Goal: Task Accomplishment & Management: Manage account settings

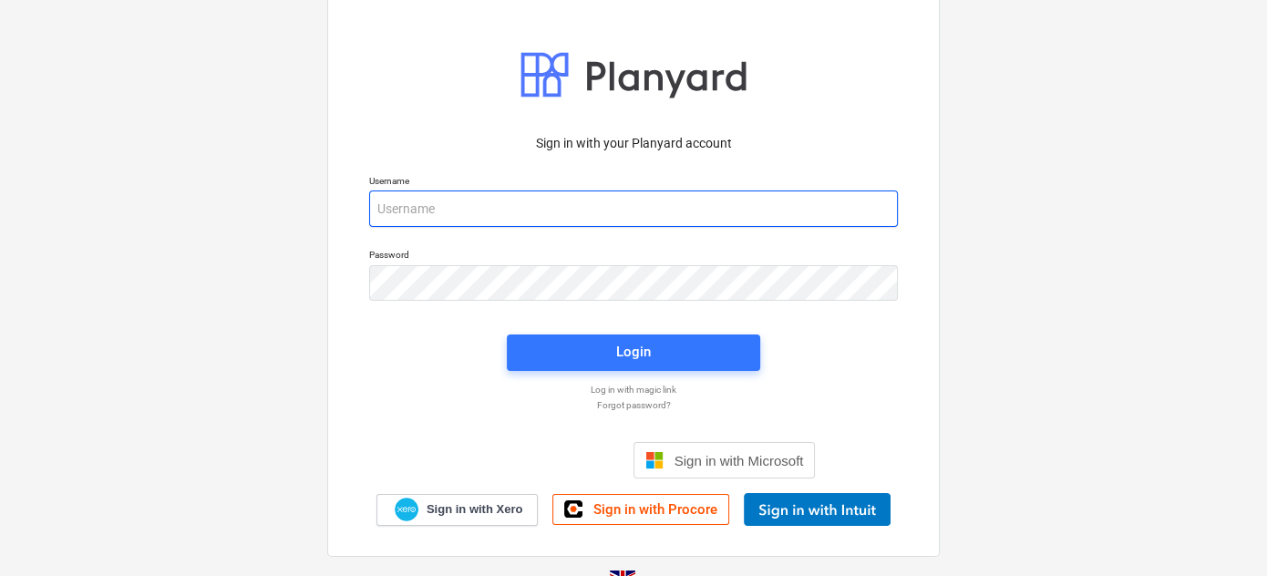
click at [570, 204] on input "email" at bounding box center [633, 208] width 529 height 36
click at [739, 206] on input "email" at bounding box center [633, 208] width 529 height 36
click at [417, 199] on input "email" at bounding box center [633, 208] width 529 height 36
click at [447, 208] on input "email" at bounding box center [633, 208] width 529 height 36
type input "[PERSON_NAME][EMAIL_ADDRESS][DOMAIN_NAME]"
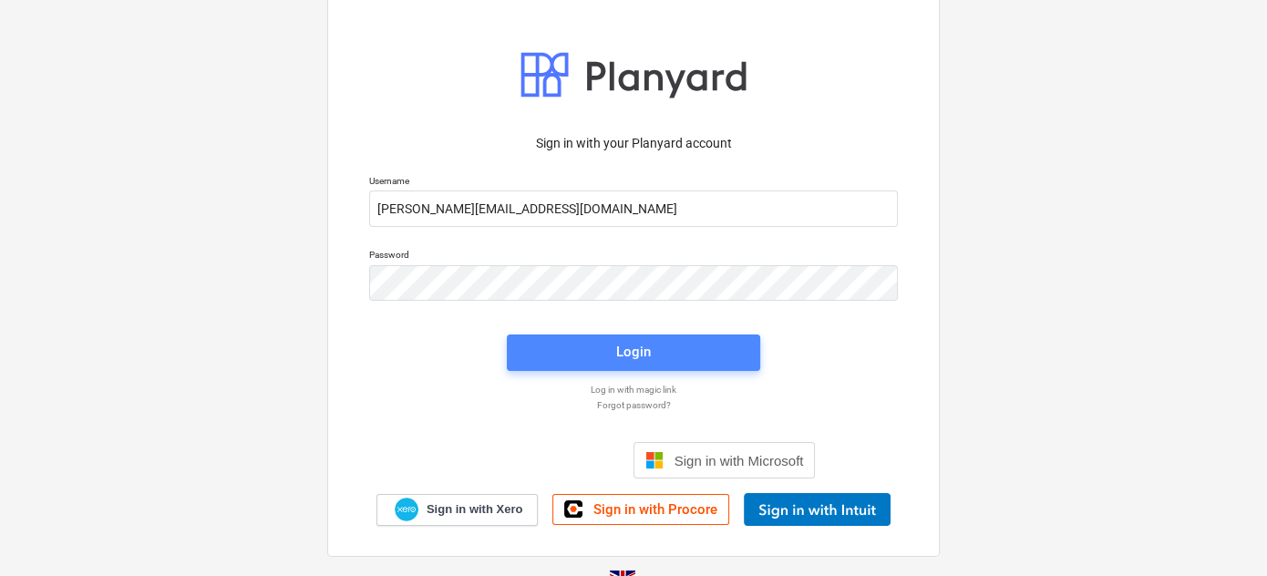
click at [597, 355] on span "Login" at bounding box center [634, 352] width 210 height 24
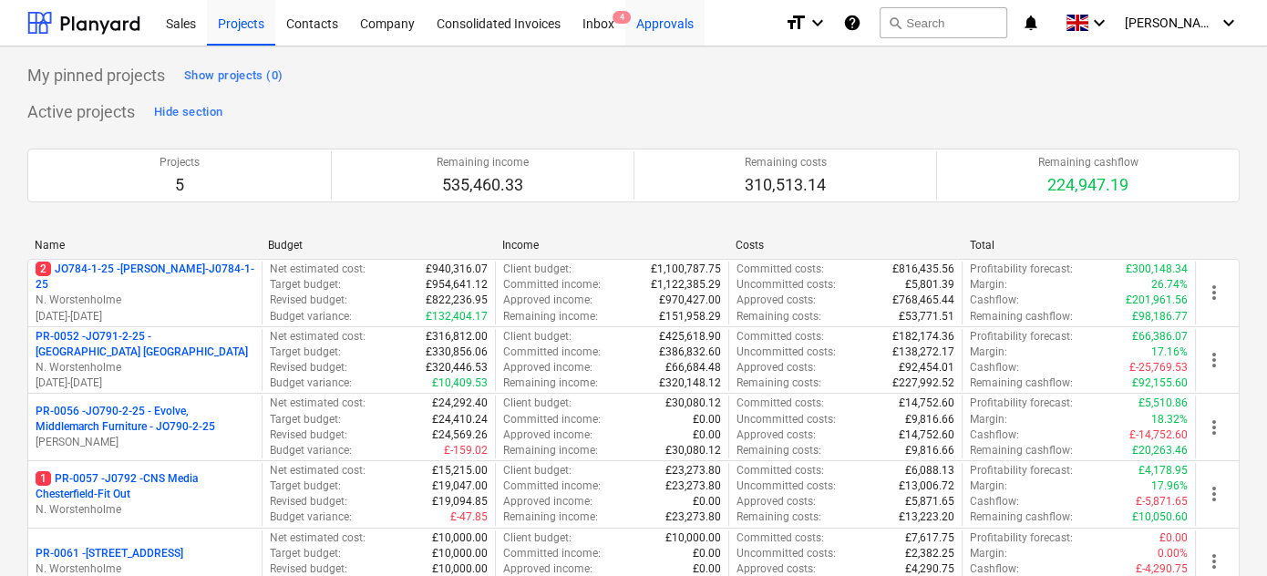
click at [671, 24] on div "Approvals" at bounding box center [664, 22] width 79 height 46
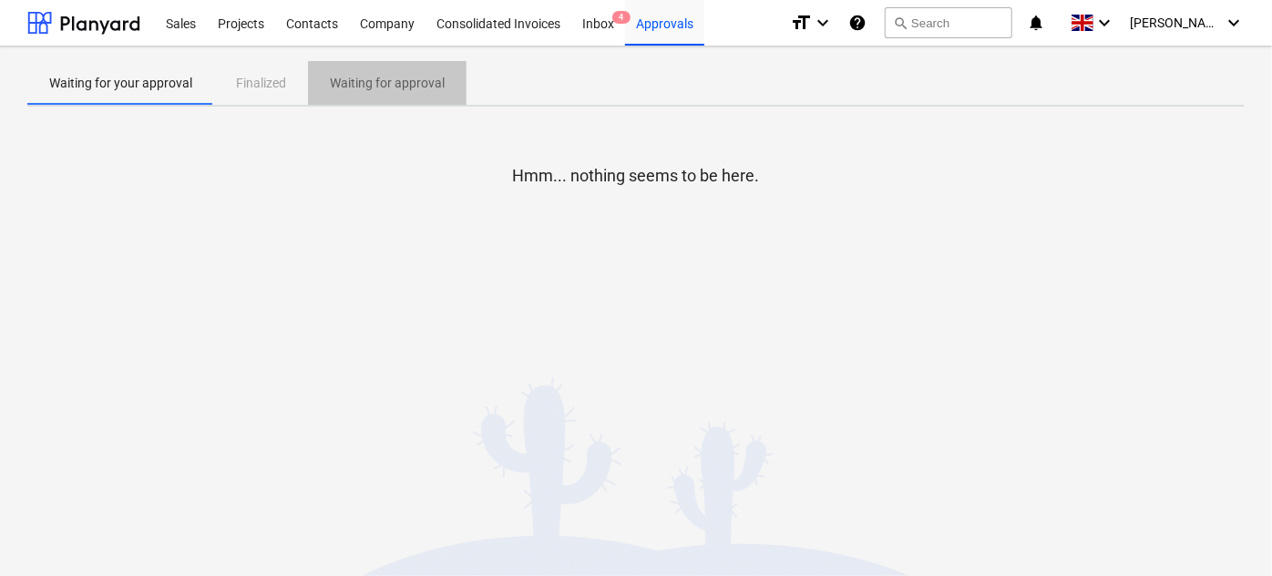
click at [349, 89] on p "Waiting for approval" at bounding box center [387, 83] width 115 height 19
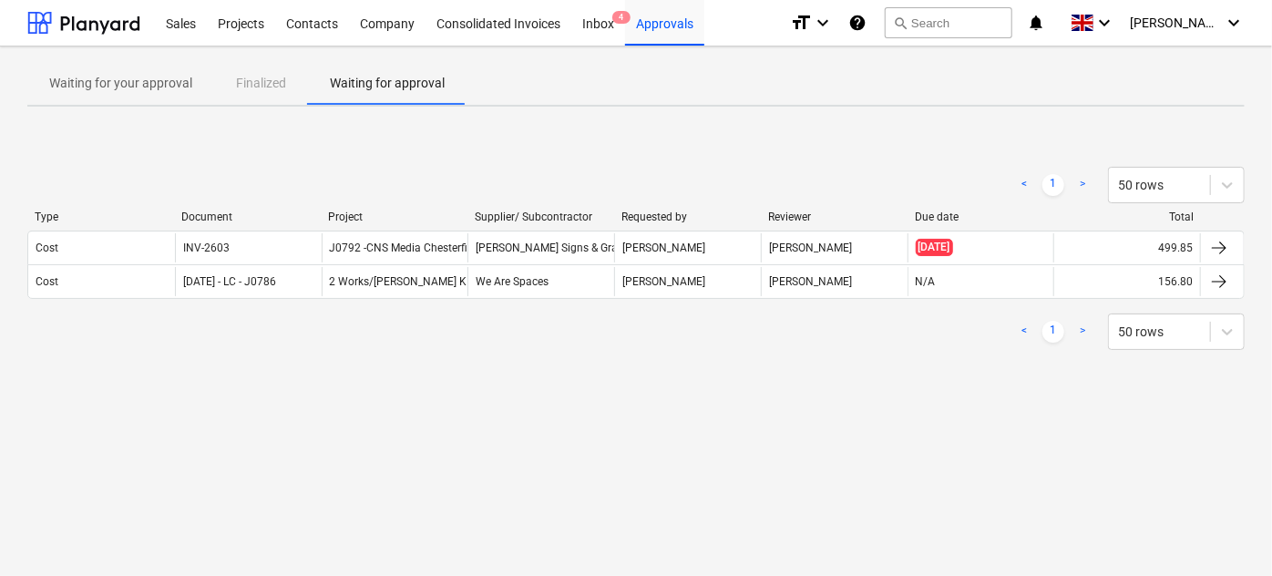
click at [1080, 327] on link ">" at bounding box center [1083, 332] width 22 height 22
click at [180, 81] on p "Waiting for your approval" at bounding box center [120, 83] width 143 height 19
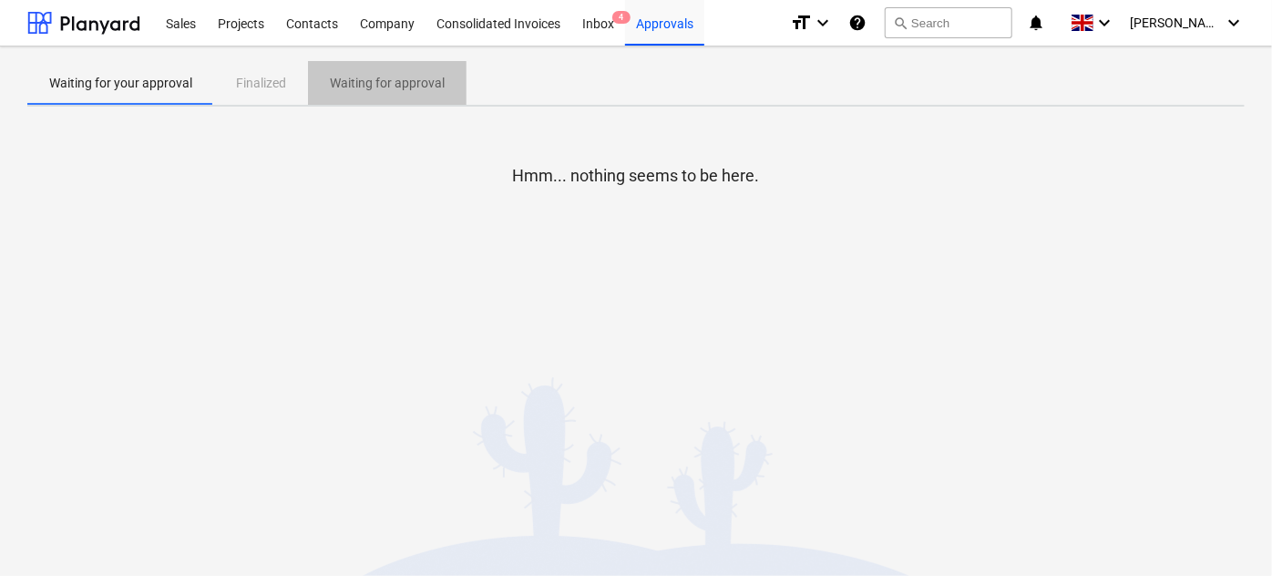
click at [443, 92] on span "Waiting for approval" at bounding box center [387, 83] width 159 height 30
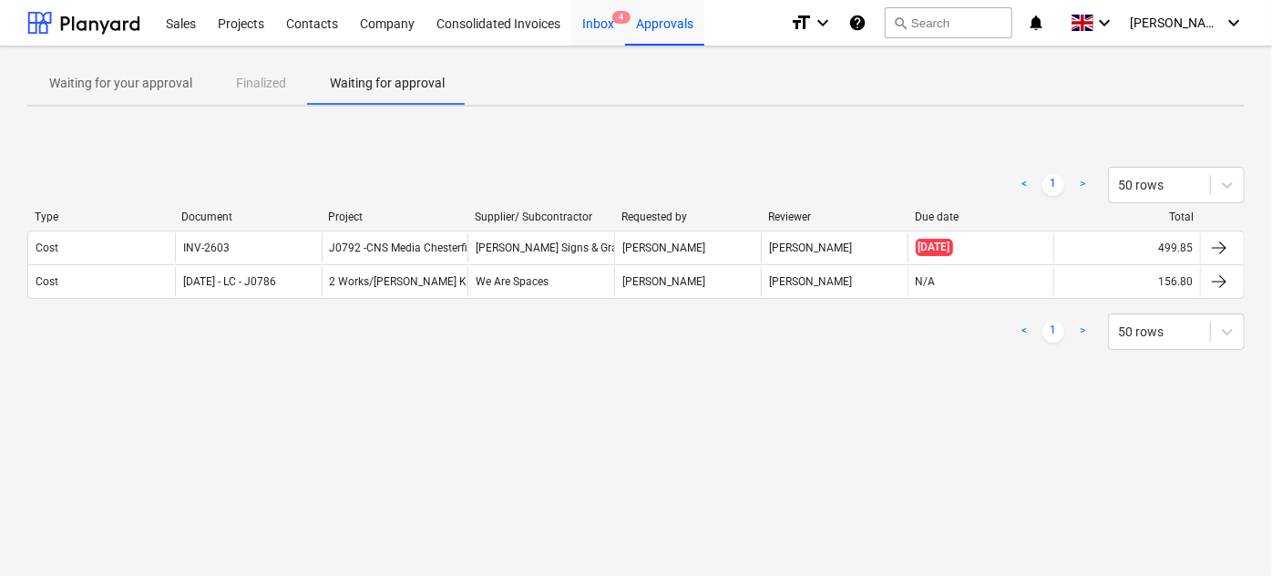
click at [617, 24] on div "Inbox 4" at bounding box center [598, 22] width 54 height 46
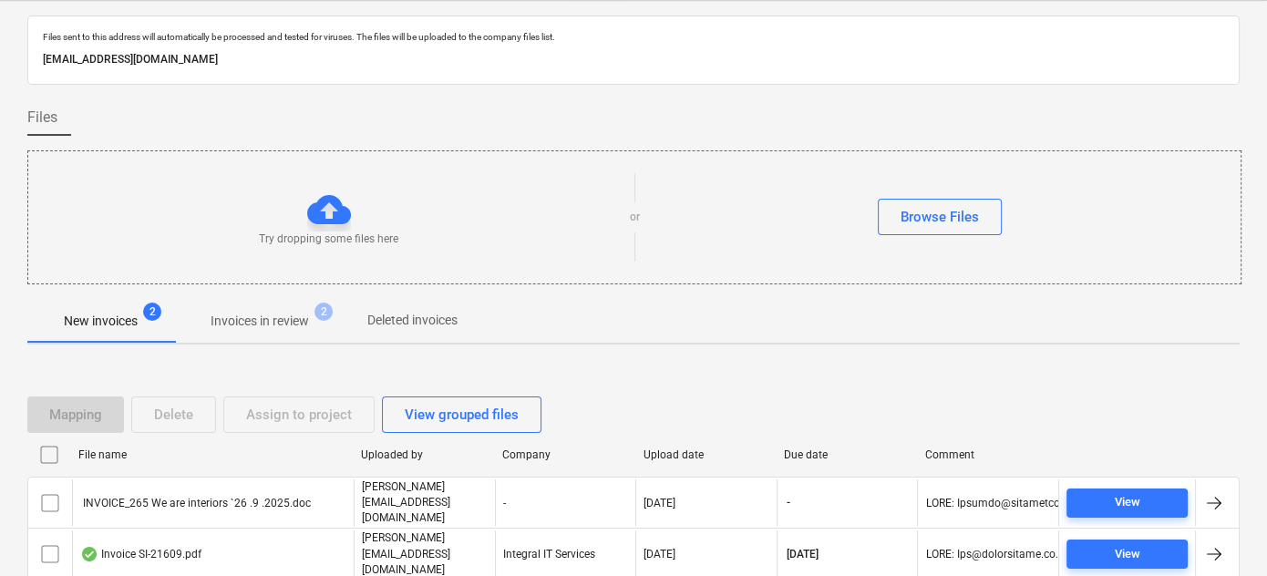
scroll to position [129, 0]
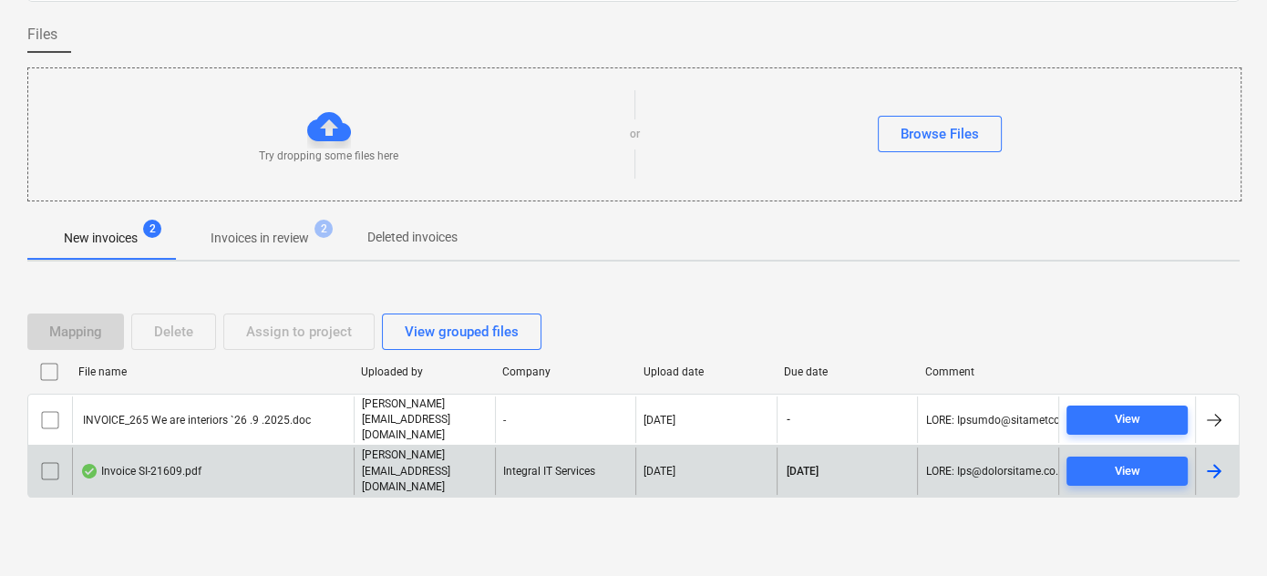
click at [180, 464] on div "Invoice SI-21609.pdf" at bounding box center [140, 471] width 121 height 15
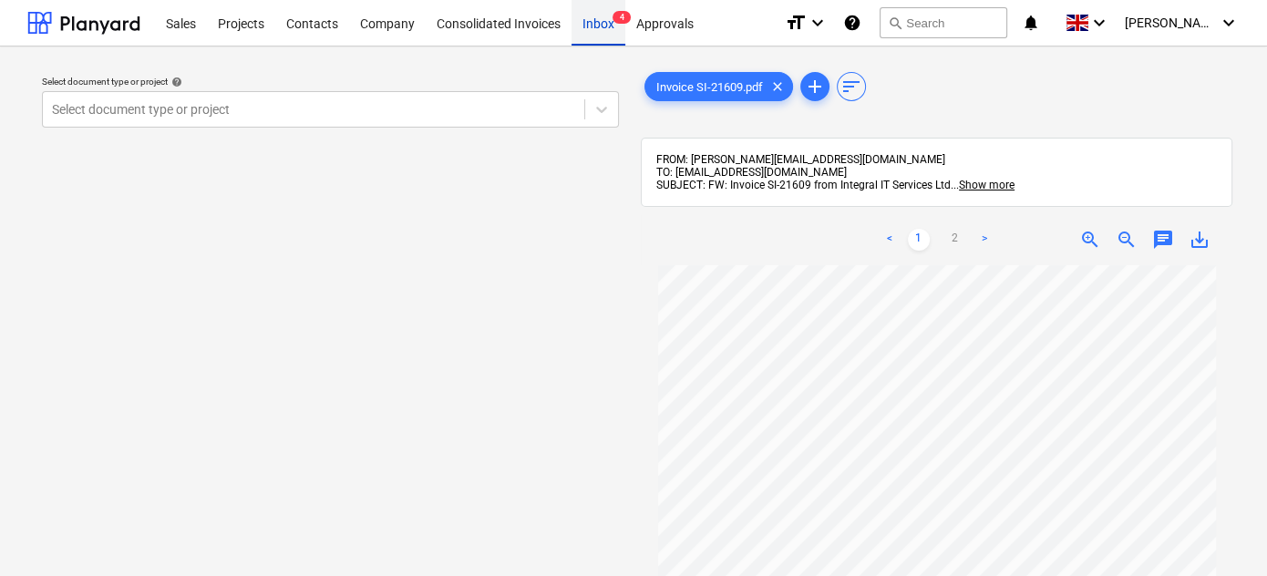
click at [596, 26] on div "Inbox 4" at bounding box center [598, 22] width 54 height 46
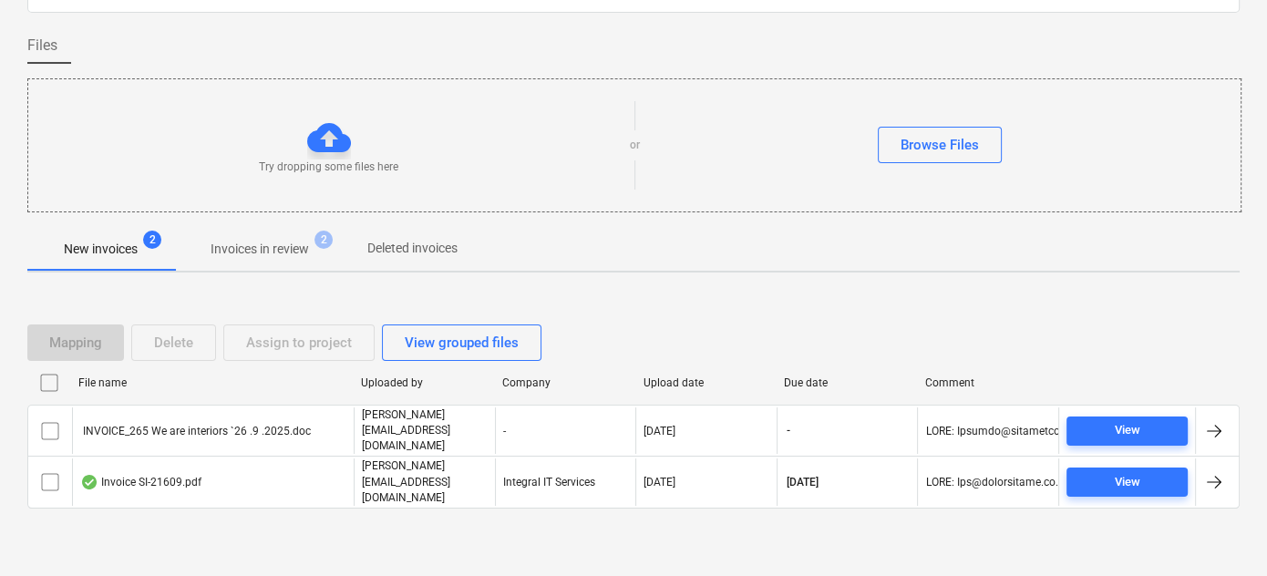
scroll to position [129, 0]
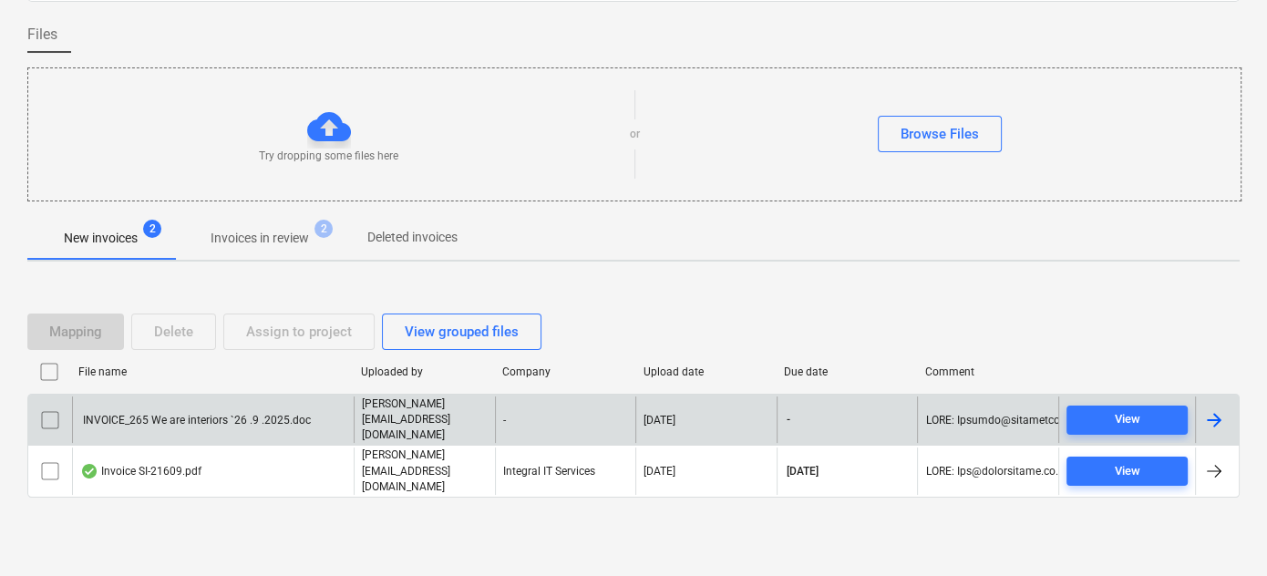
click at [168, 427] on div "INVOICE_265 We are interiors `26 .9 .2025.doc" at bounding box center [195, 420] width 231 height 13
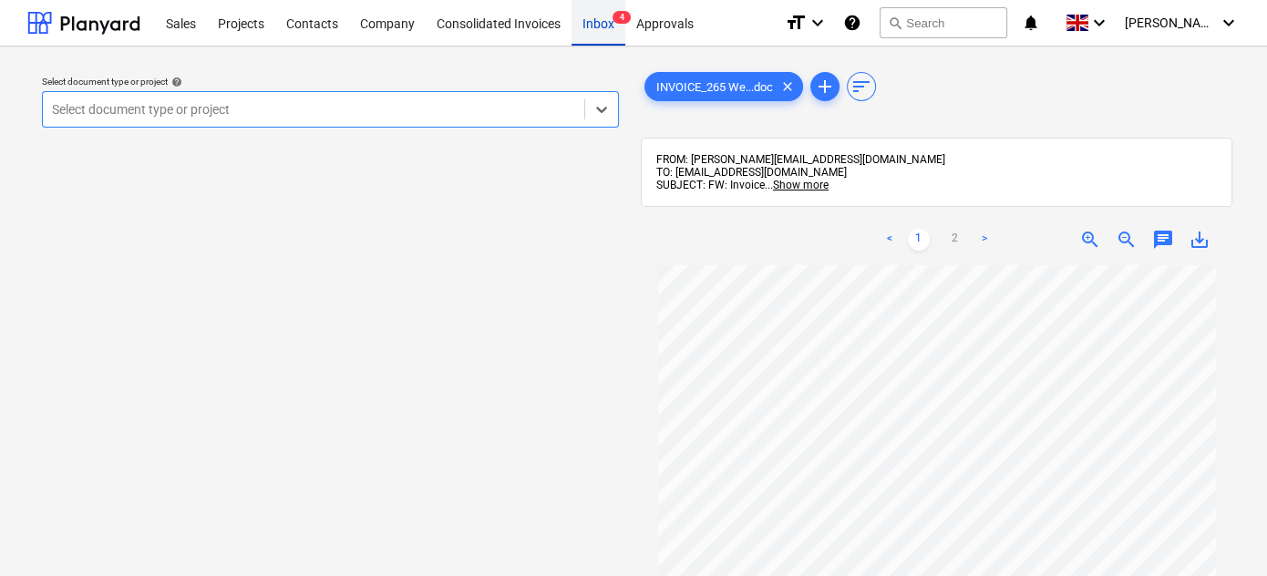
click at [614, 21] on span "4" at bounding box center [621, 17] width 18 height 13
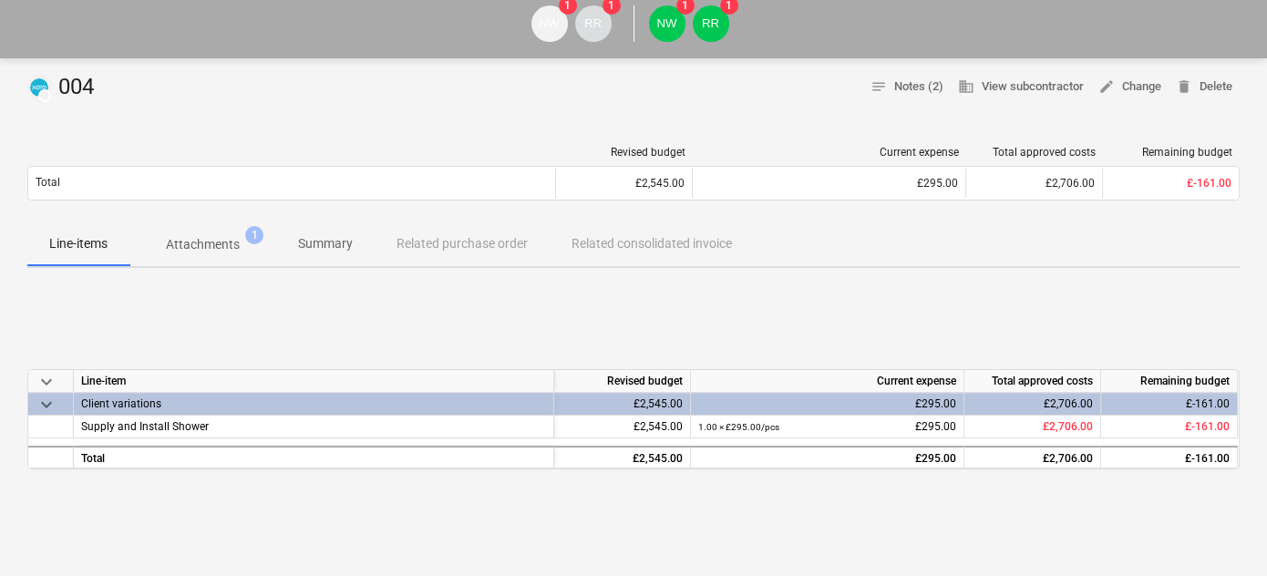
scroll to position [165, 0]
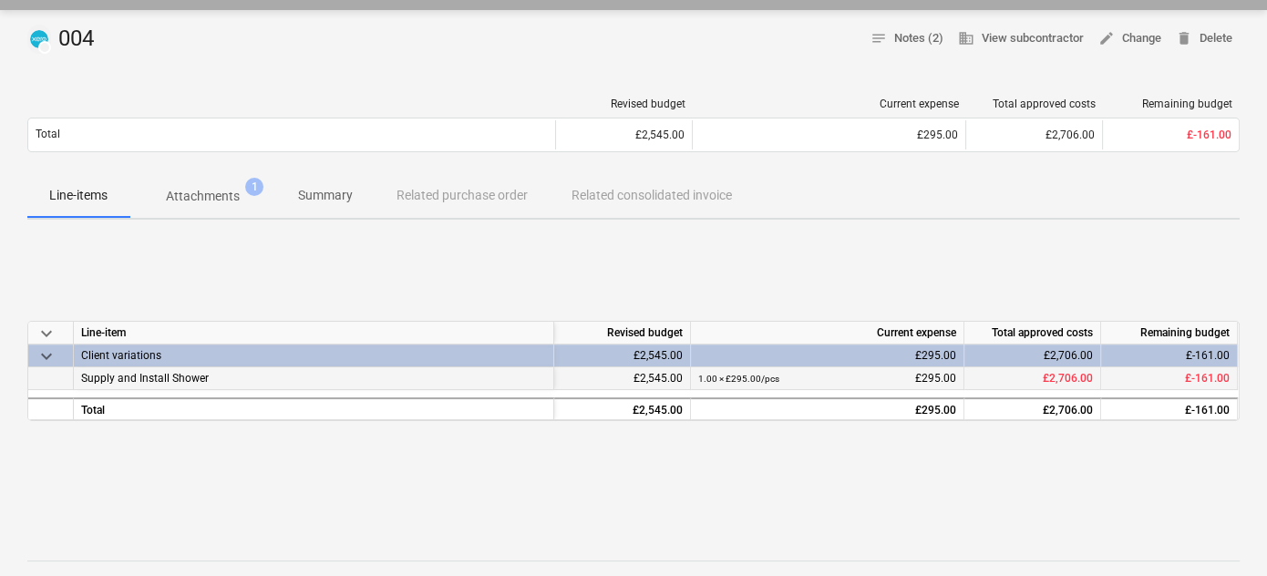
drag, startPoint x: 406, startPoint y: 378, endPoint x: 321, endPoint y: 383, distance: 84.9
click at [396, 378] on div "Supply and Install Shower" at bounding box center [314, 378] width 480 height 23
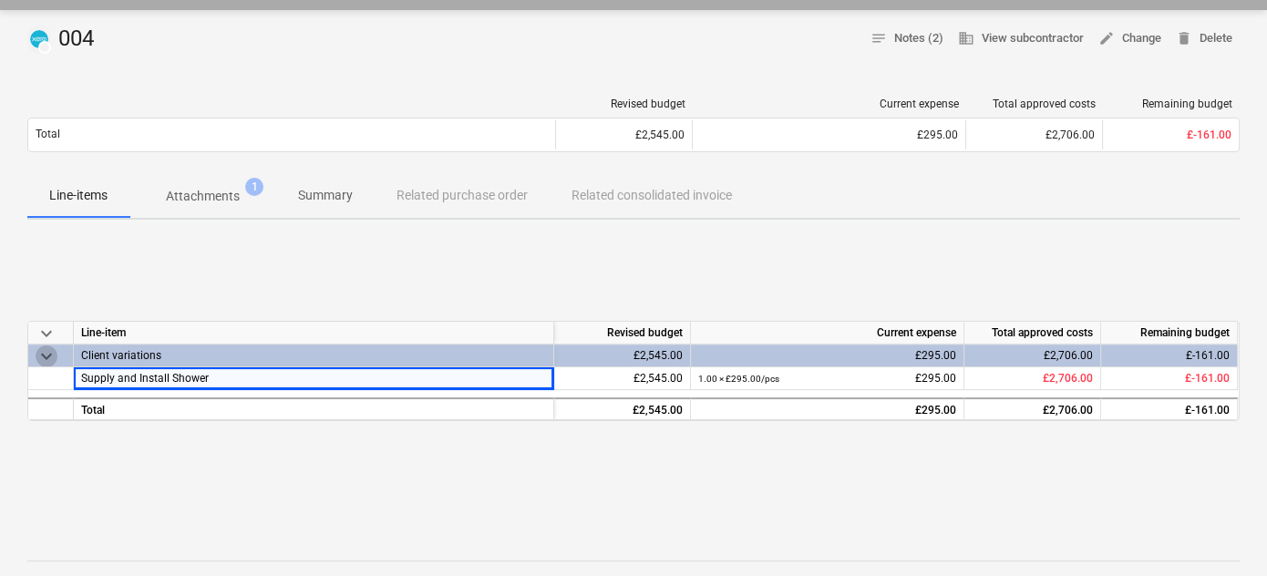
click at [46, 352] on span "keyboard_arrow_down" at bounding box center [47, 356] width 22 height 22
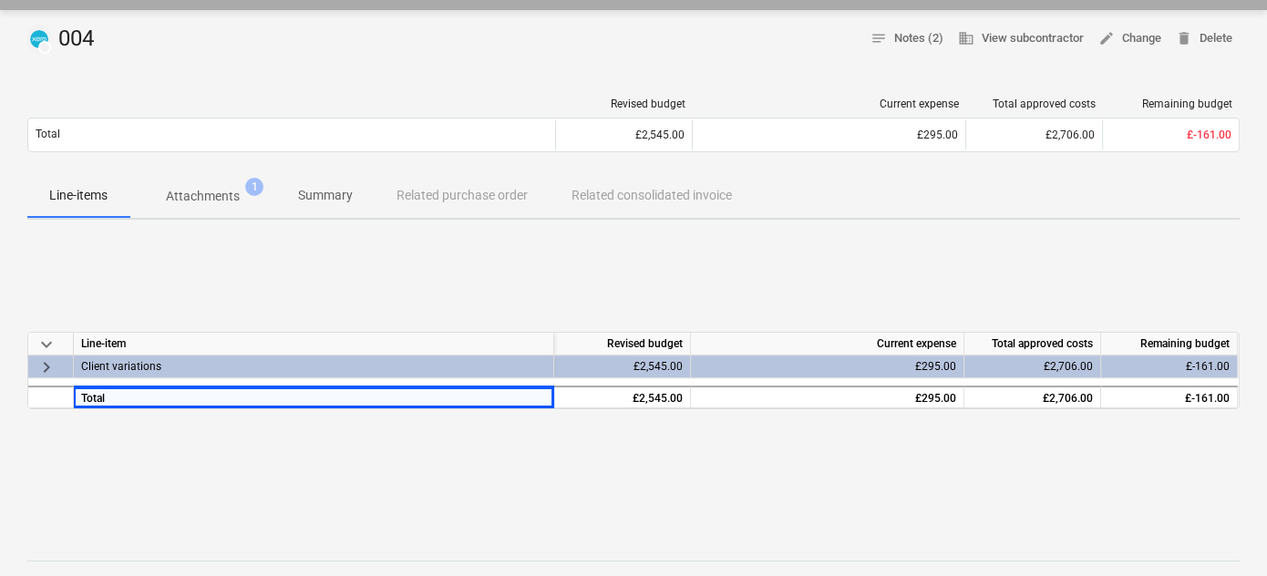
click at [57, 359] on div "keyboard_arrow_right" at bounding box center [51, 366] width 46 height 23
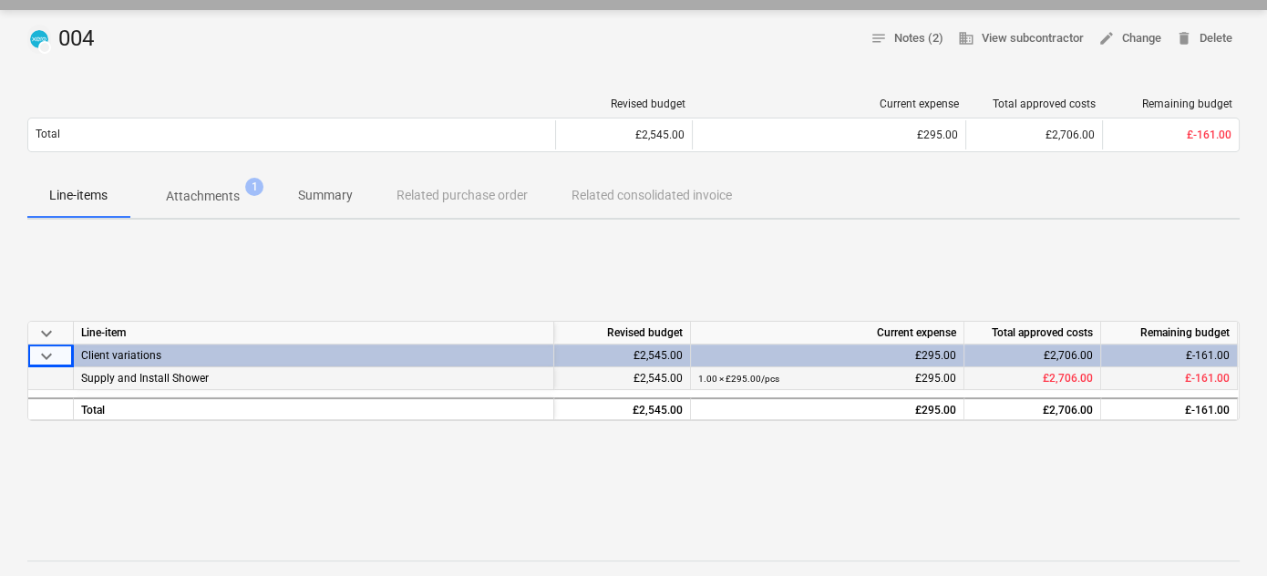
click at [117, 379] on span "Supply and Install Shower" at bounding box center [145, 378] width 128 height 13
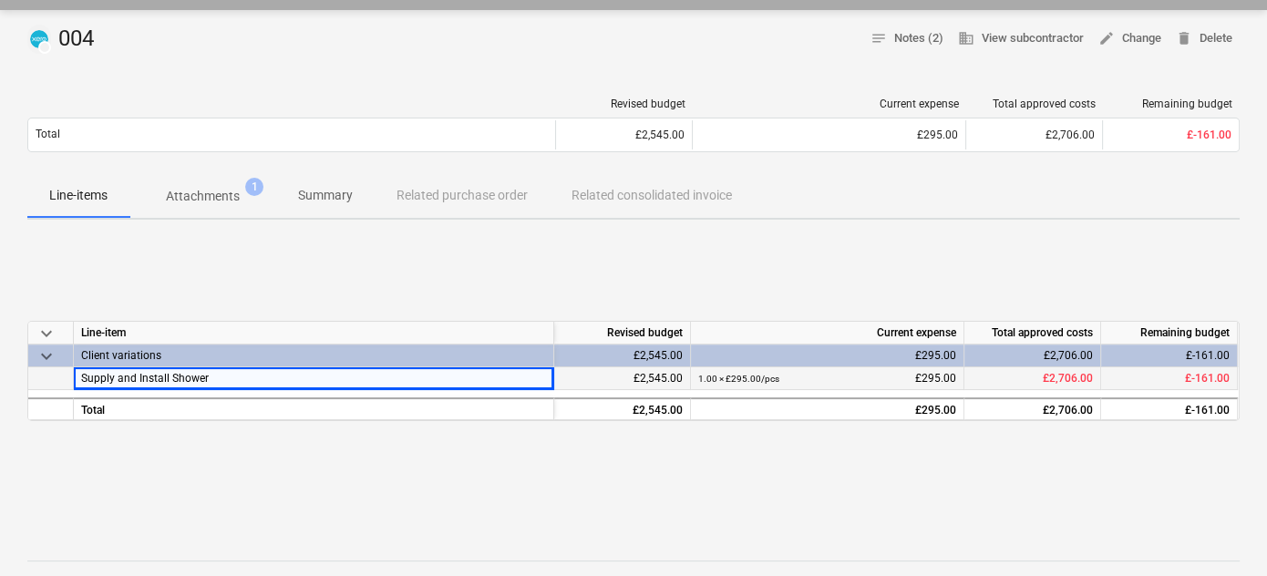
click at [941, 372] on div "1.00 × £295.00 / pcs £295.00" at bounding box center [827, 378] width 258 height 23
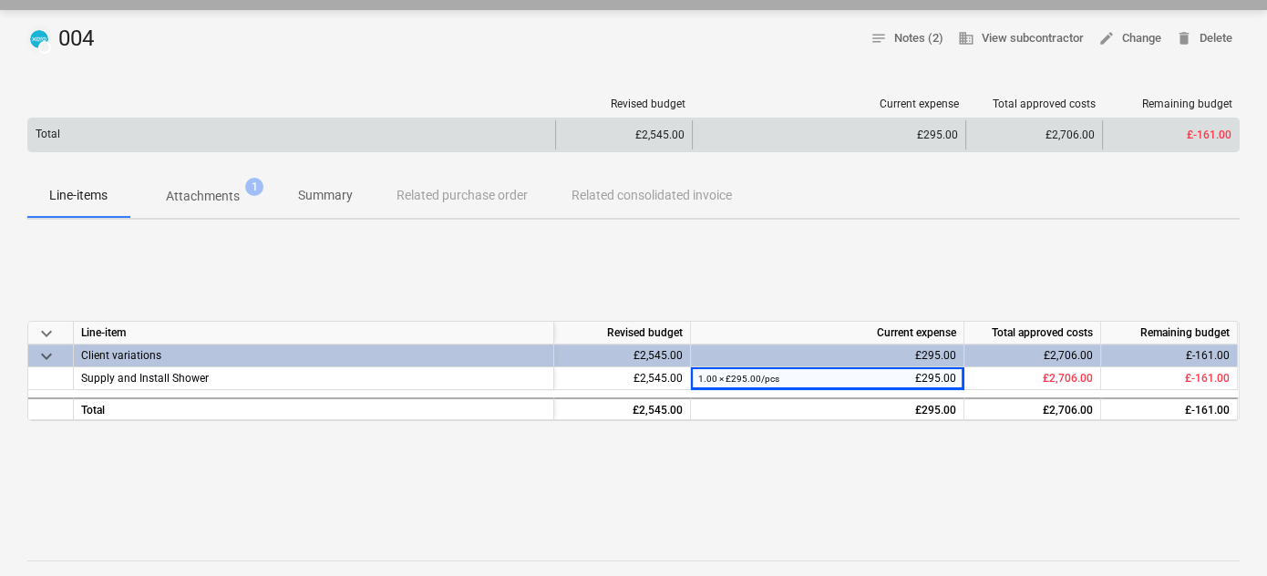
click at [923, 132] on div "£295.00" at bounding box center [829, 135] width 258 height 13
click at [265, 135] on div "Total" at bounding box center [291, 134] width 527 height 29
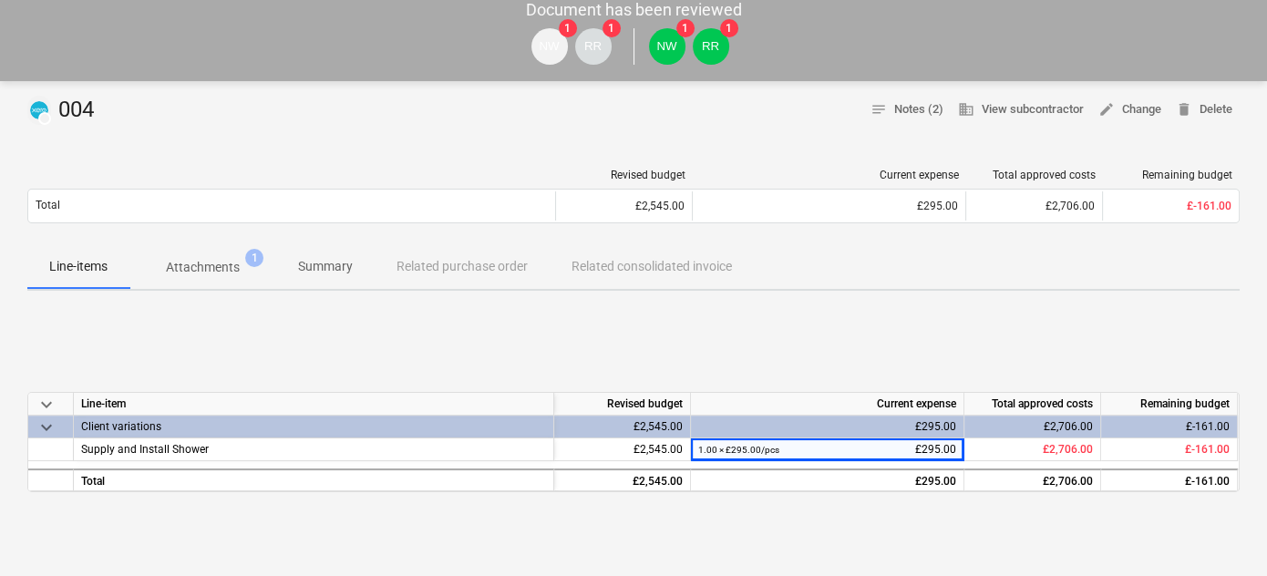
scroll to position [248, 0]
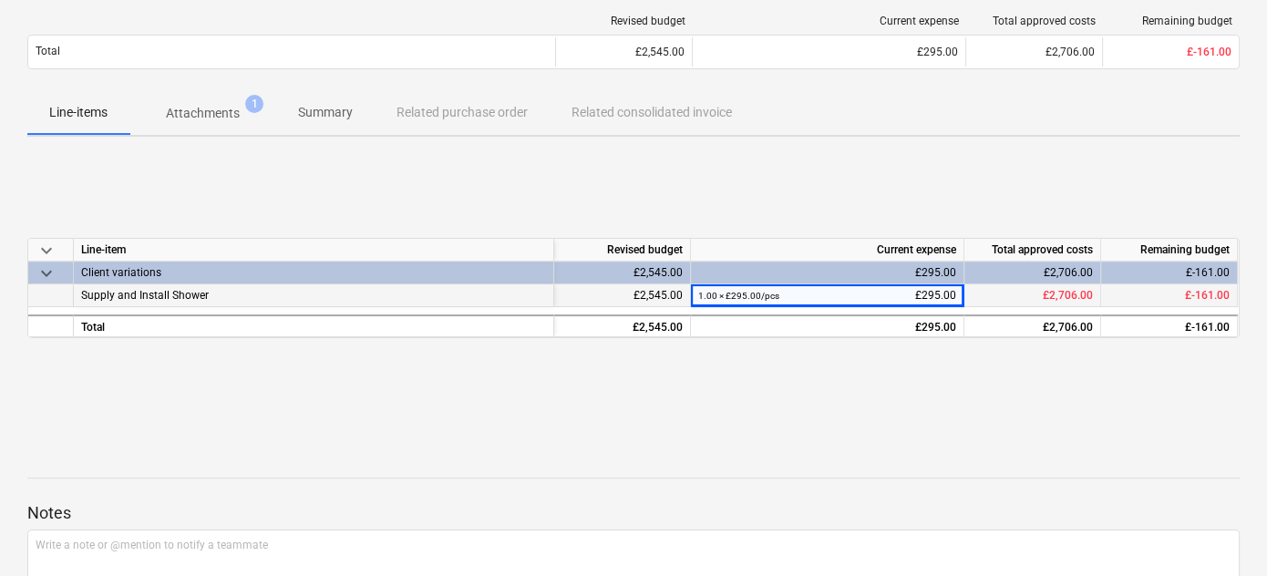
click at [744, 301] on div "1.00 × £295.00 / pcs" at bounding box center [738, 295] width 81 height 23
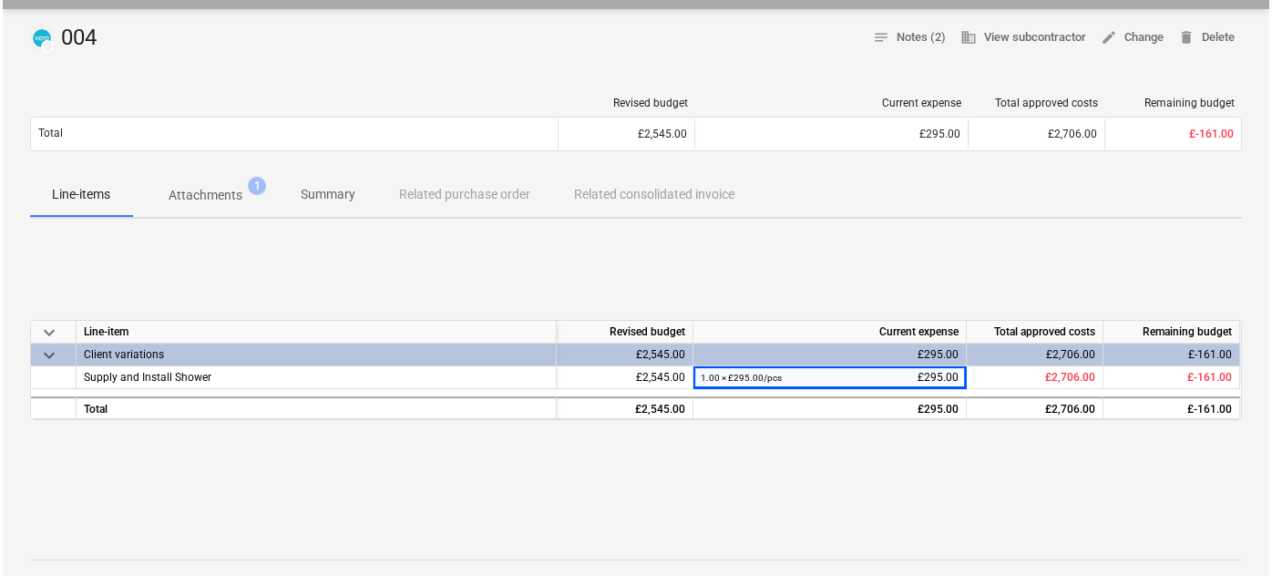
scroll to position [165, 0]
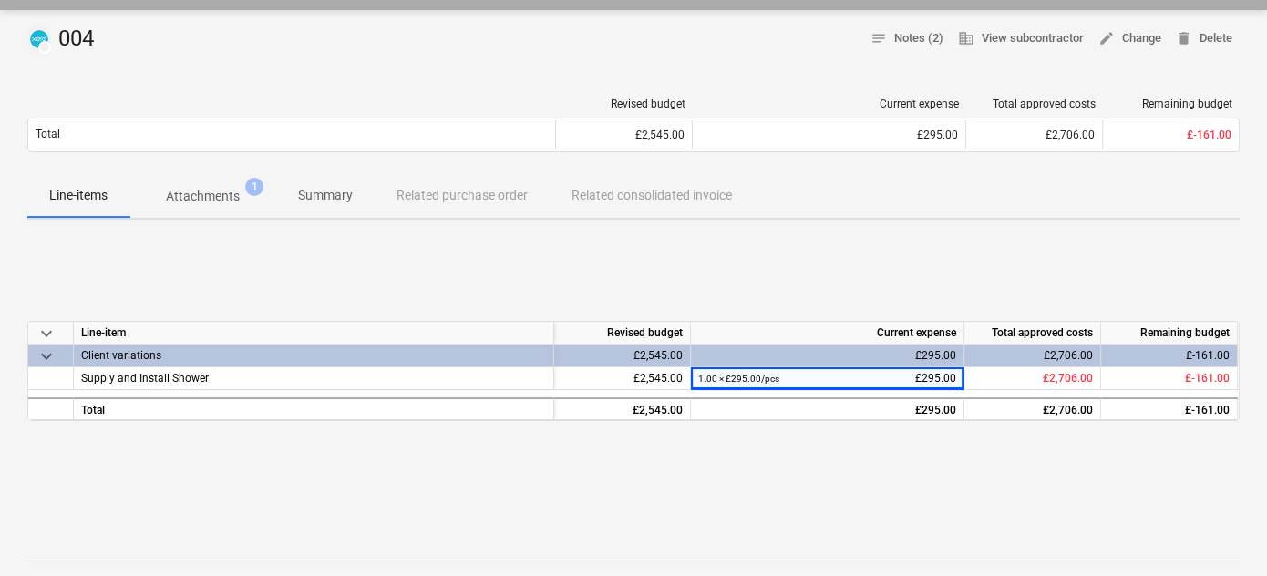
click at [629, 198] on div "Line-items Attachments 1 Summary Related purchase order Related consolidated in…" at bounding box center [633, 196] width 1212 height 44
click at [229, 195] on p "Attachments" at bounding box center [203, 196] width 74 height 19
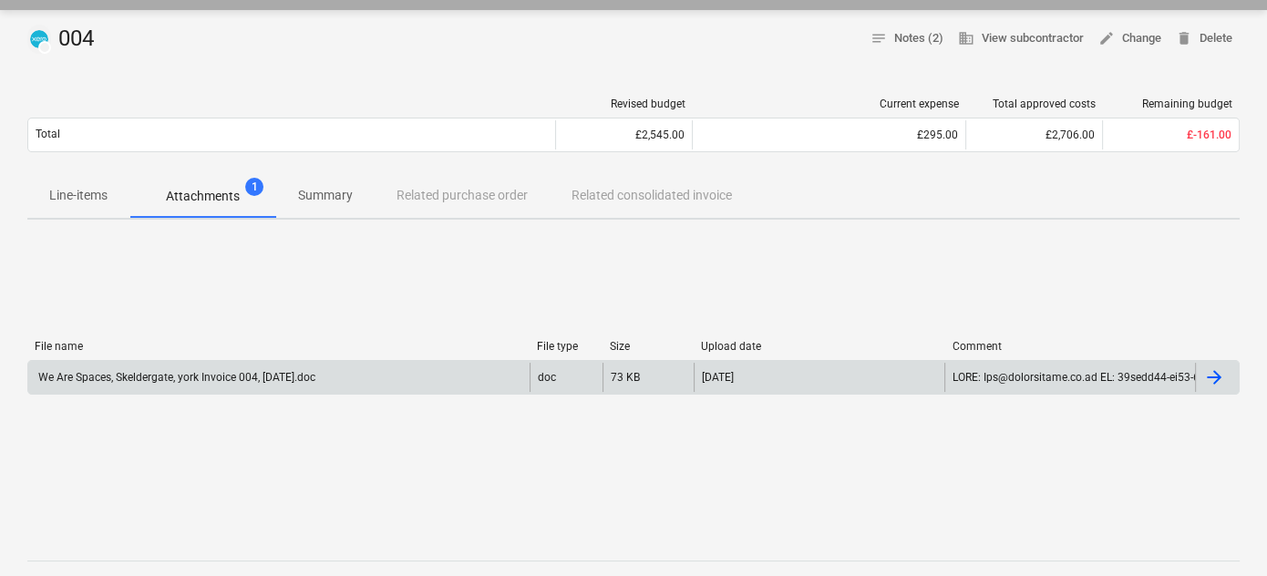
click at [240, 375] on div "We Are Spaces, Skeldergate, york Invoice 004, July 25.doc" at bounding box center [176, 377] width 280 height 13
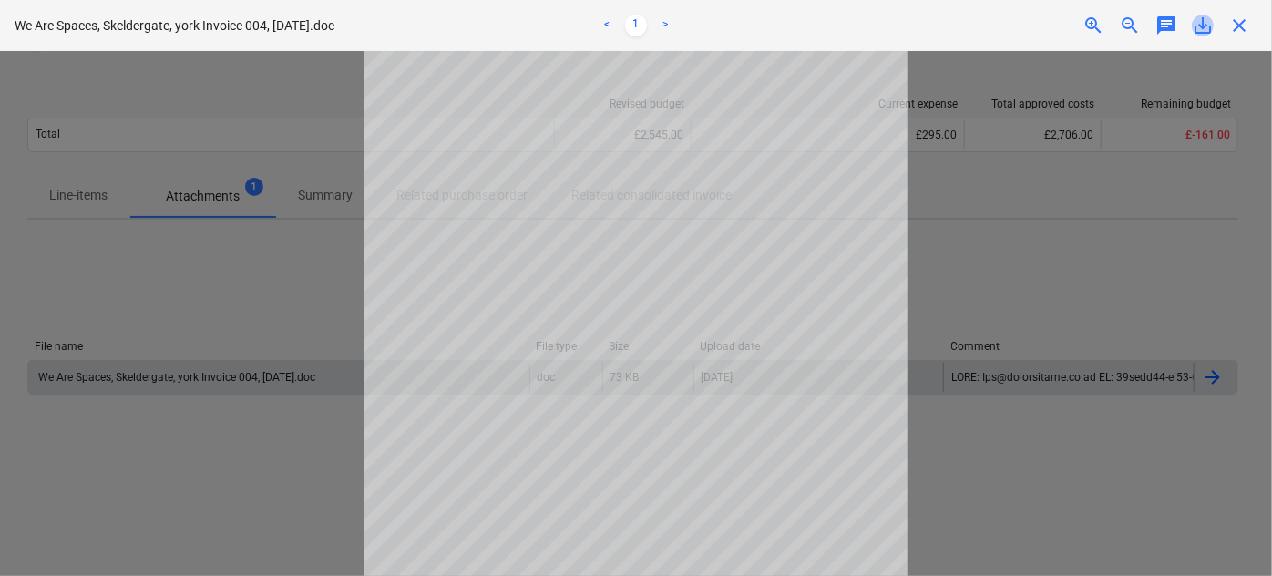
click at [1199, 20] on span "save_alt" at bounding box center [1203, 26] width 22 height 22
